Goal: Transaction & Acquisition: Purchase product/service

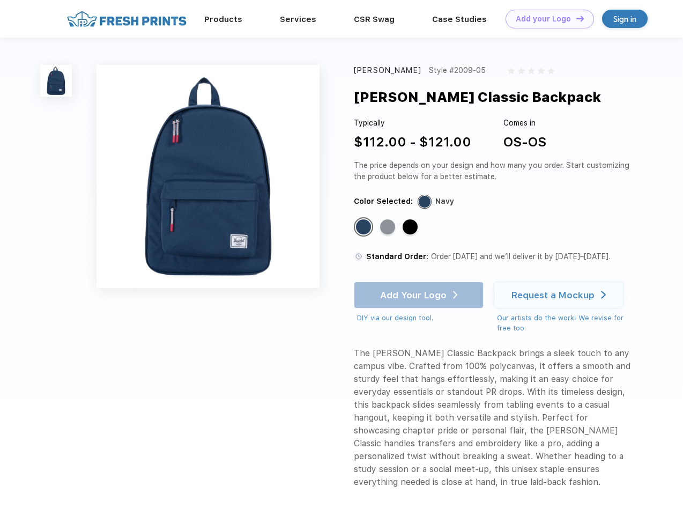
click at [546, 19] on link "Add your Logo Design Tool" at bounding box center [550, 19] width 88 height 19
click at [0, 0] on div "Design Tool" at bounding box center [0, 0] width 0 height 0
click at [575, 18] on link "Add your Logo Design Tool" at bounding box center [550, 19] width 88 height 19
click at [56, 80] on img at bounding box center [56, 81] width 32 height 32
click at [365, 227] on div "Standard Color" at bounding box center [363, 226] width 15 height 15
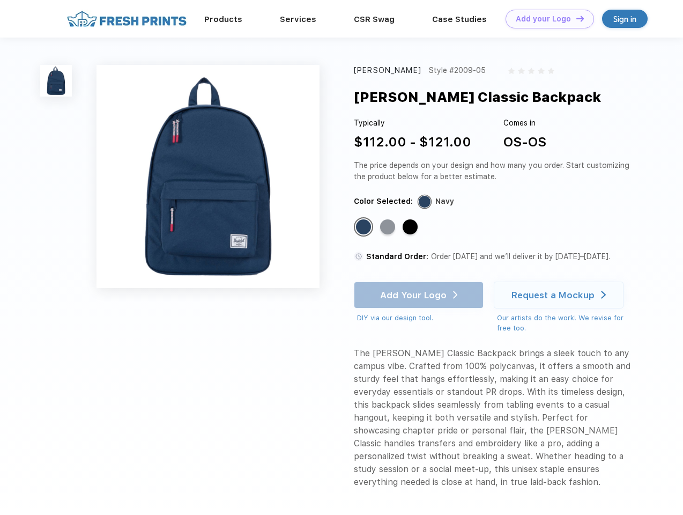
click at [389, 227] on div "Standard Color" at bounding box center [387, 226] width 15 height 15
click at [411, 227] on div "Standard Color" at bounding box center [410, 226] width 15 height 15
click at [420, 295] on div "Add Your Logo DIY via our design tool. Ah shoot! This product isn't up in our d…" at bounding box center [419, 303] width 130 height 42
click at [560, 295] on div "Request a Mockup" at bounding box center [553, 295] width 83 height 11
